Goal: Transaction & Acquisition: Purchase product/service

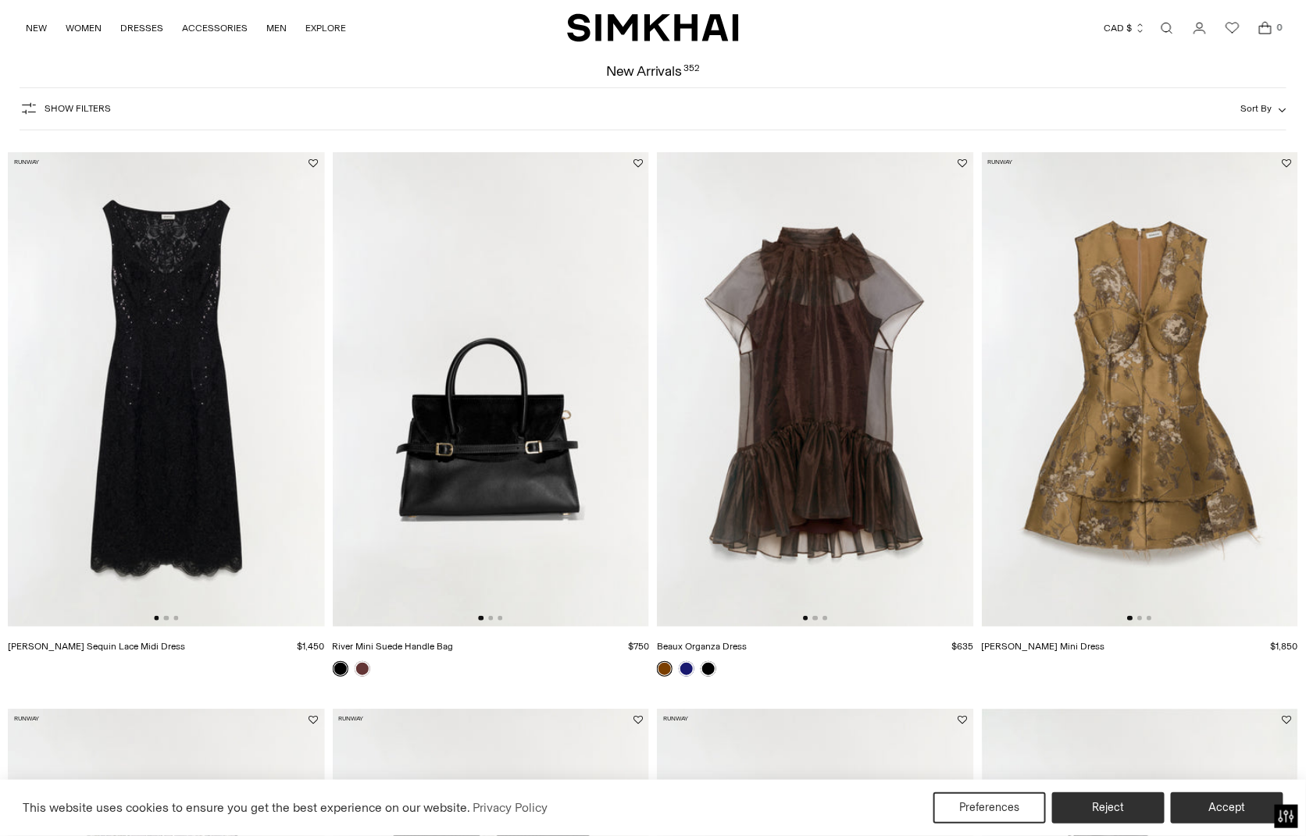
scroll to position [78, 0]
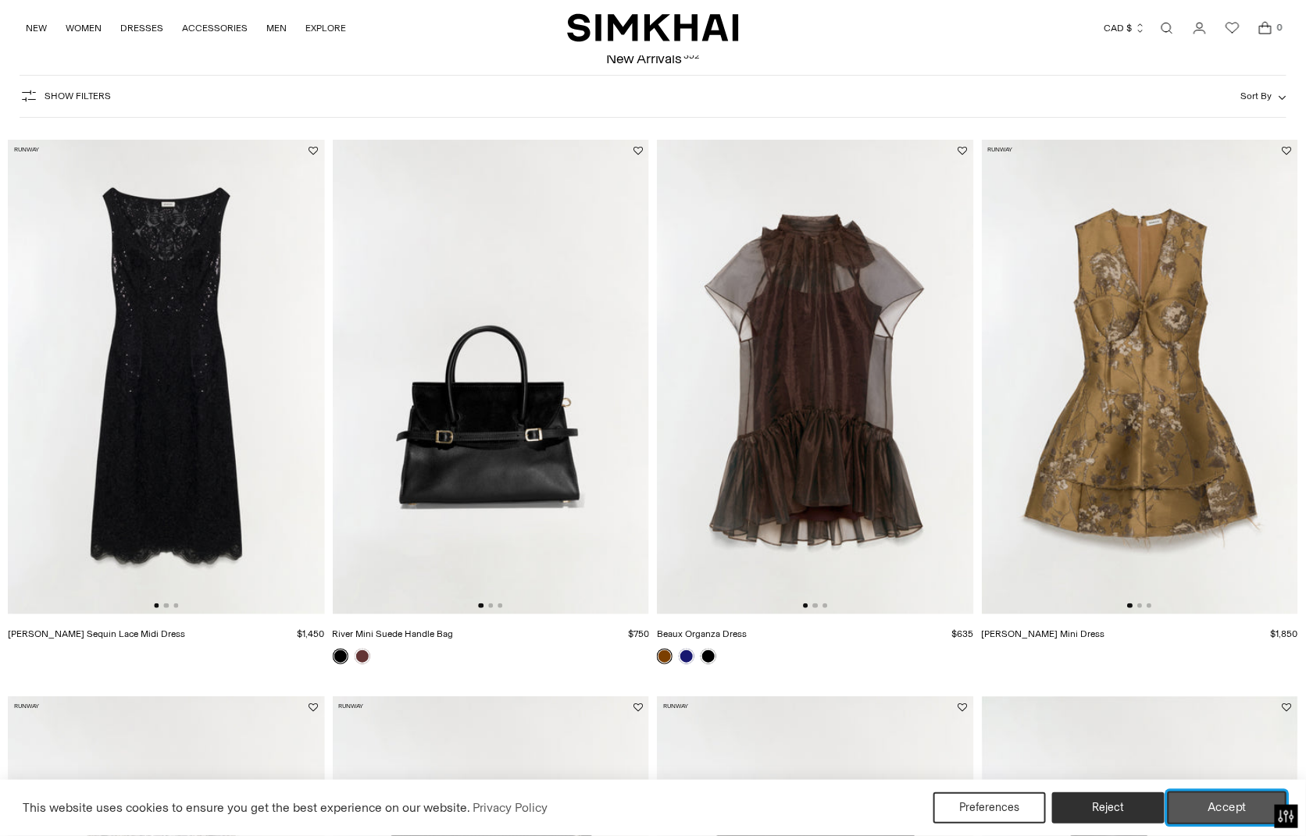
click at [1226, 808] on button "Accept" at bounding box center [1227, 808] width 119 height 33
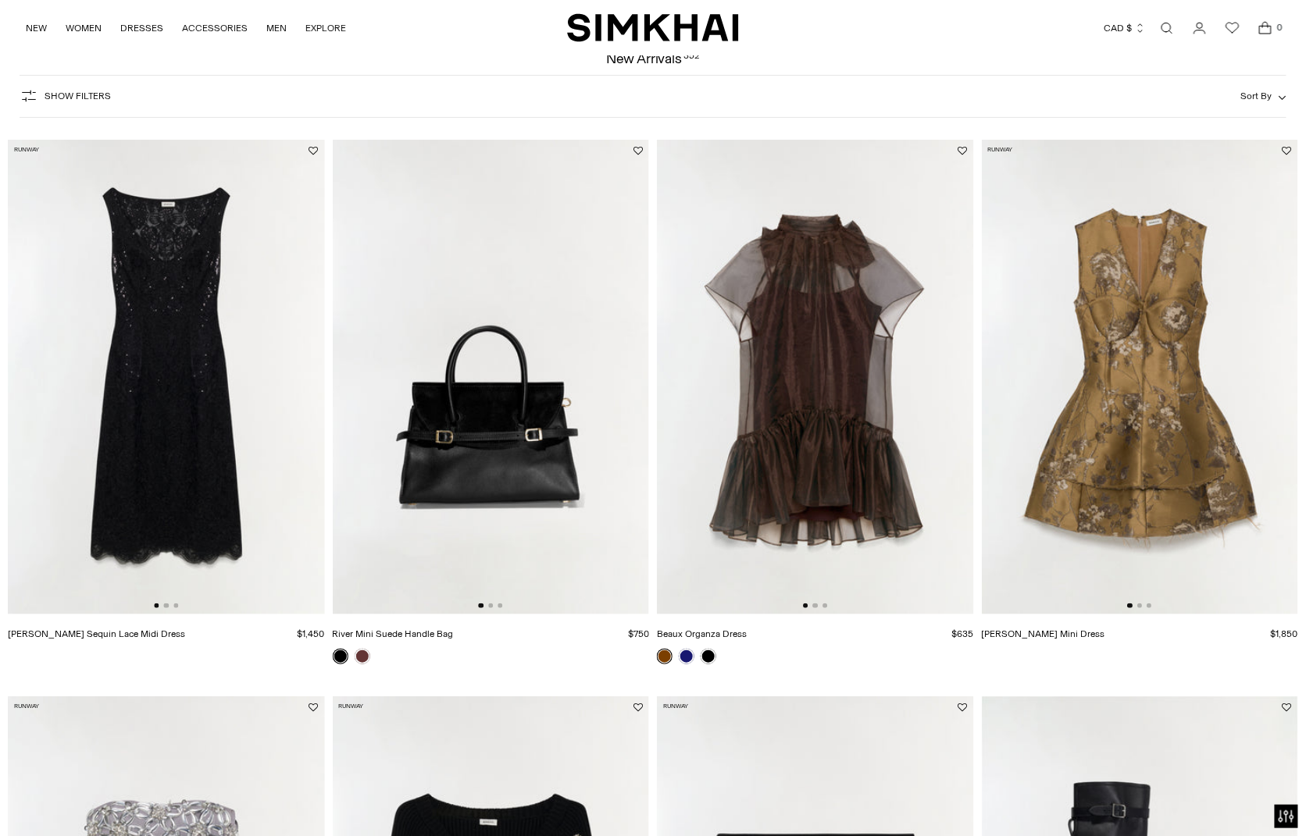
click at [183, 519] on img at bounding box center [166, 377] width 317 height 475
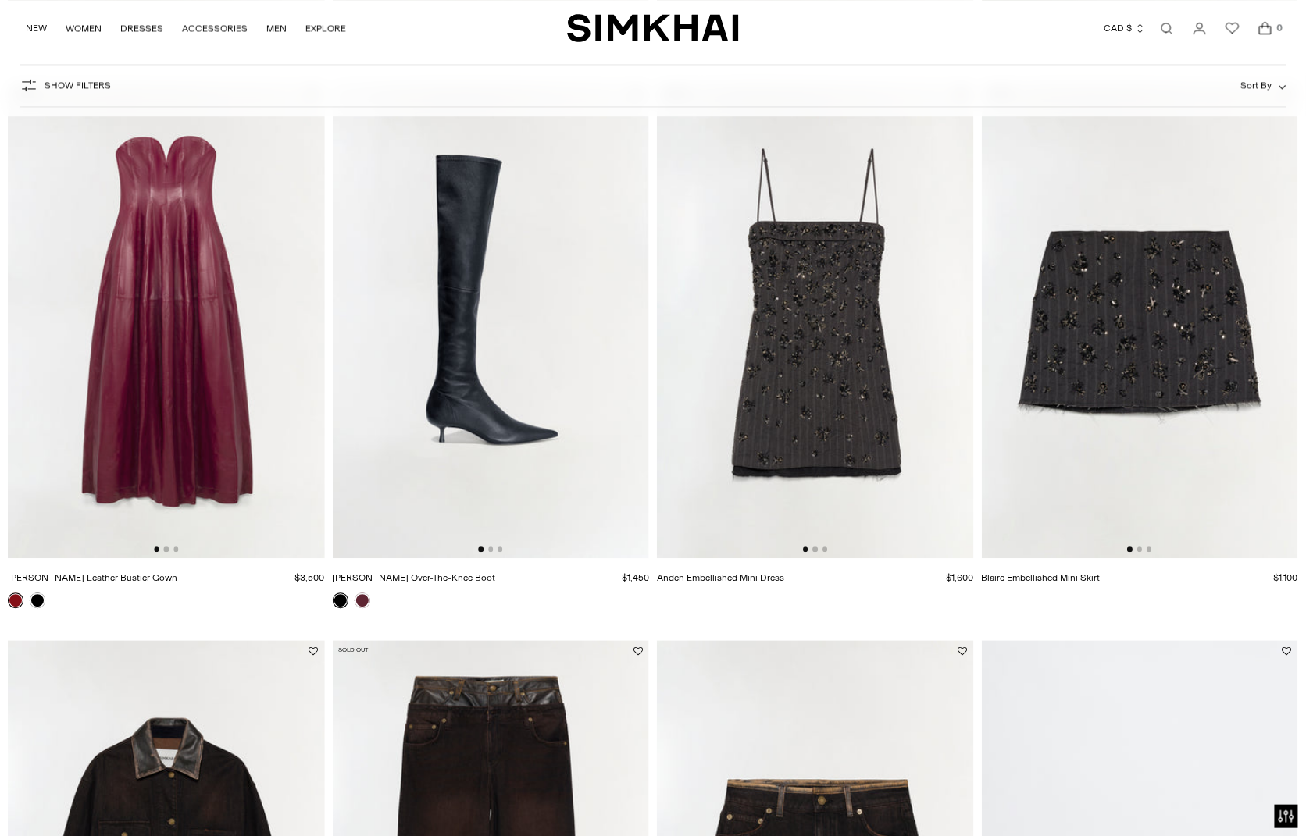
scroll to position [1250, 0]
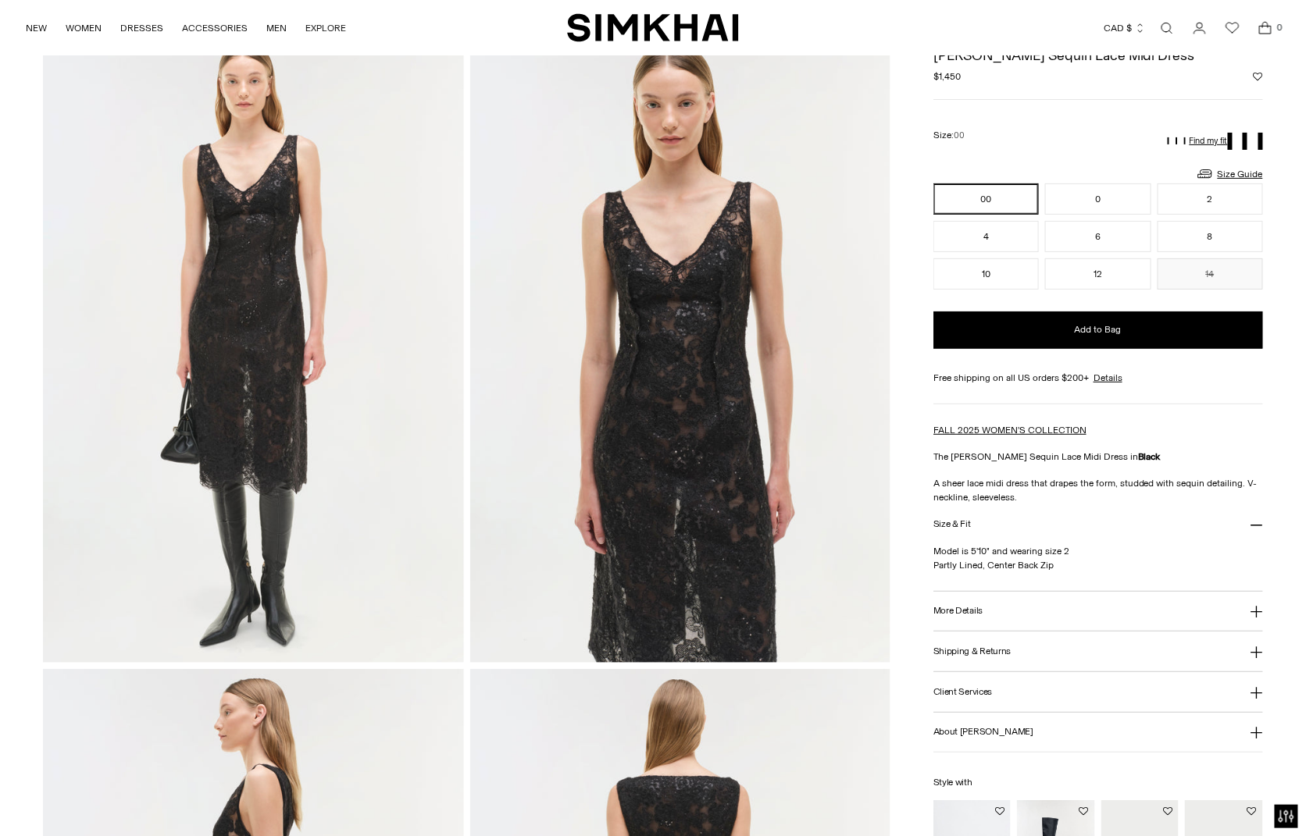
scroll to position [156, 0]
